Goal: Information Seeking & Learning: Learn about a topic

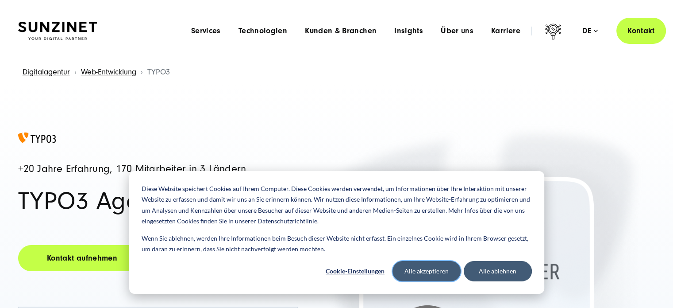
click at [432, 267] on button "Alle akzeptieren" at bounding box center [427, 271] width 68 height 20
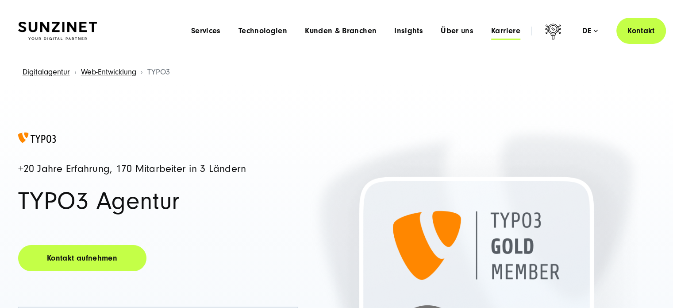
click at [500, 33] on span "Karriere" at bounding box center [505, 31] width 29 height 9
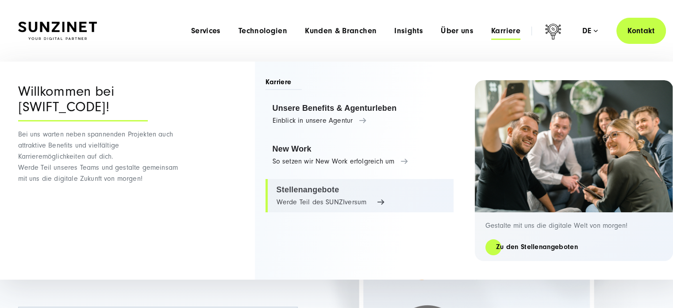
click at [315, 187] on link "Stellenangebote Werde Teil des SUNZIversum" at bounding box center [360, 196] width 188 height 34
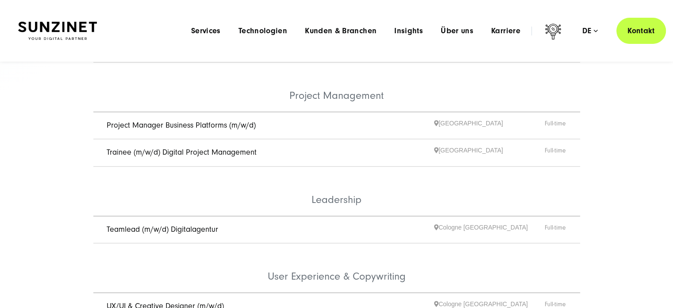
scroll to position [395, 0]
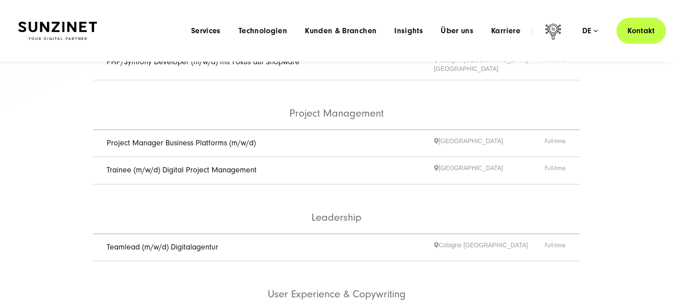
click at [170, 138] on link "Project Manager Business Platforms (m/w/d)" at bounding box center [181, 142] width 149 height 9
